Goal: Task Accomplishment & Management: Use online tool/utility

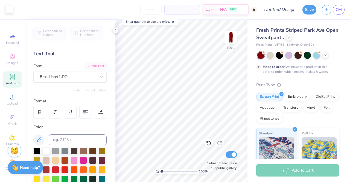
scroll to position [0, 15]
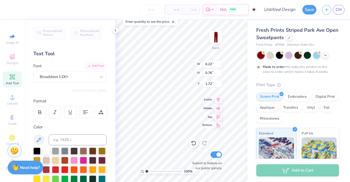
click at [219, 126] on icon at bounding box center [218, 125] width 5 height 4
type input "48.74"
click at [158, 170] on div "100 %" at bounding box center [167, 101] width 162 height 162
type input "6.31"
type input "0.78"
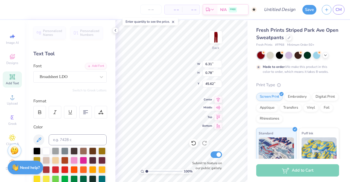
click at [219, 110] on icon at bounding box center [218, 107] width 8 height 7
type input "24.61"
click at [219, 110] on icon at bounding box center [218, 107] width 8 height 7
type input "0.84"
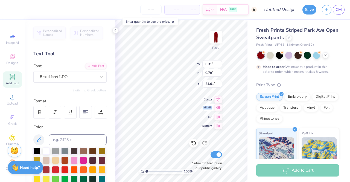
type input "6.31"
click at [217, 124] on icon at bounding box center [218, 125] width 8 height 7
click at [194, 142] on icon at bounding box center [193, 142] width 5 height 5
click at [205, 143] on icon at bounding box center [204, 142] width 5 height 5
type input "43.19"
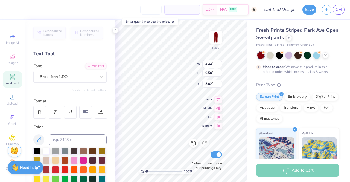
type input "0.50"
type input "4.44"
type input "43.19"
type input "0.50"
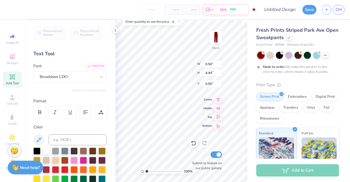
type input "0.84"
type input "6.31"
type input "0.50"
type input "4.44"
type input "0.84"
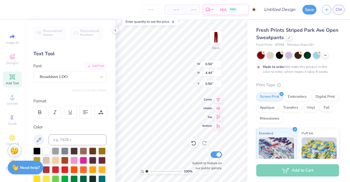
type input "6.31"
type input "0.84"
type input "6.31"
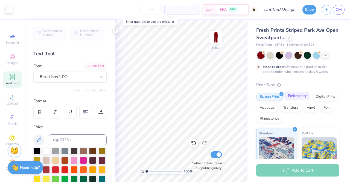
click at [300, 97] on div "Embroidery" at bounding box center [298, 96] width 26 height 8
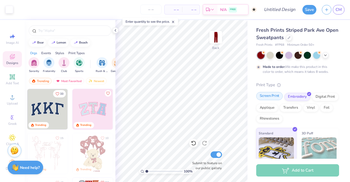
click at [280, 95] on div at bounding box center [281, 93] width 5 height 5
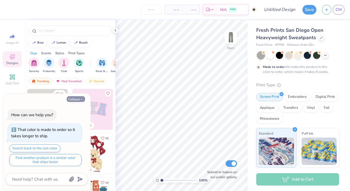
click at [80, 100] on icon "button" at bounding box center [81, 99] width 3 height 3
type textarea "x"
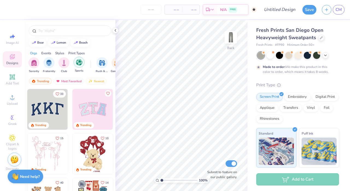
click at [79, 64] on img "filter for Sports" at bounding box center [79, 62] width 6 height 6
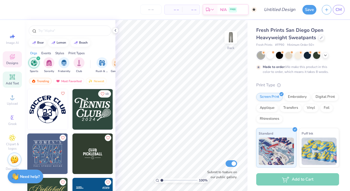
click at [11, 82] on span "Add Text" at bounding box center [12, 83] width 13 height 4
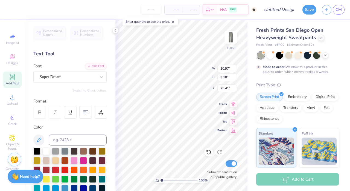
scroll to position [0, 1]
type textarea "[US_STATE]"
